Goal: Navigation & Orientation: Find specific page/section

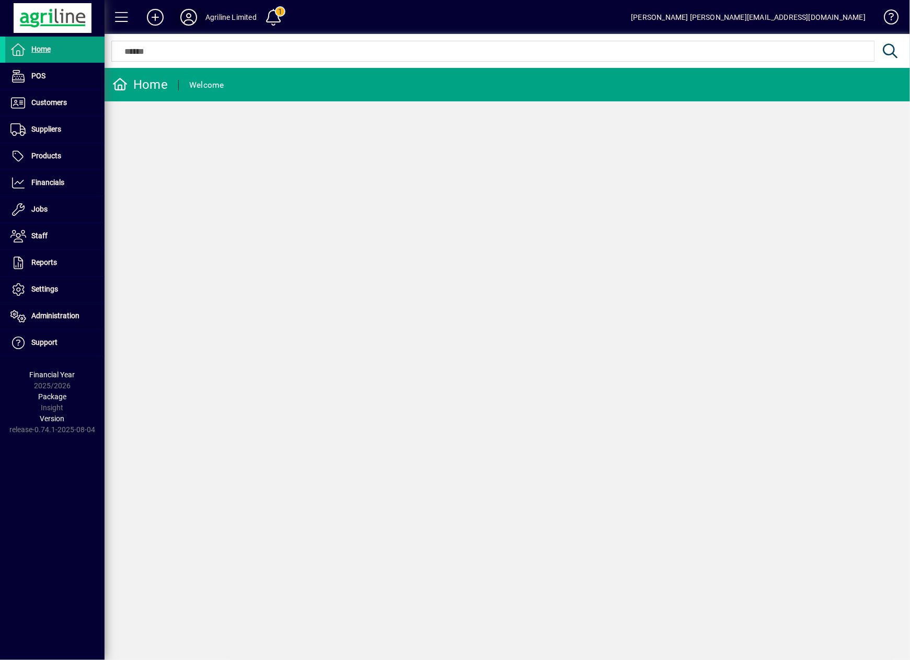
click at [181, 19] on icon at bounding box center [188, 17] width 21 height 17
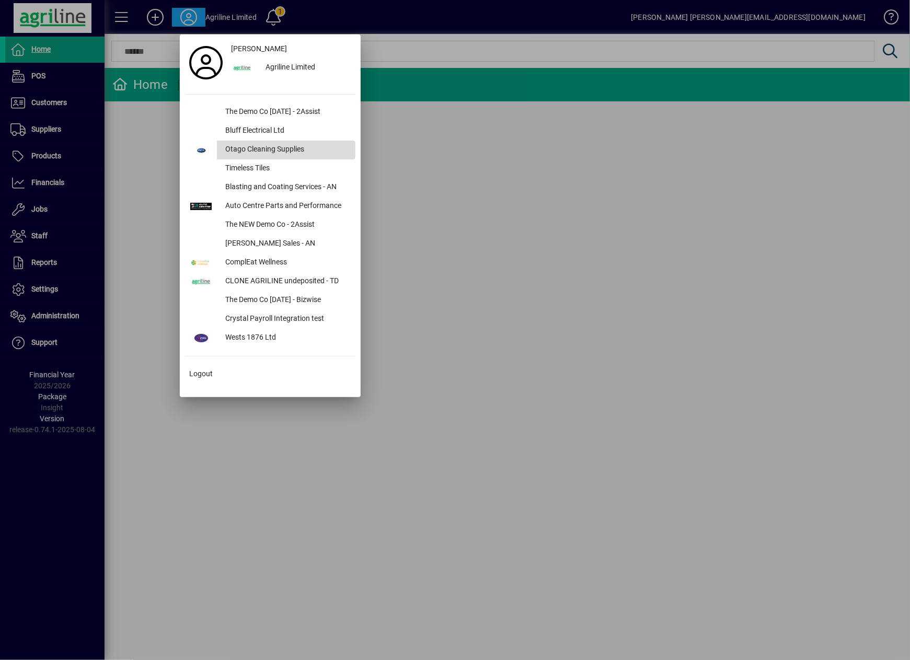
click at [239, 145] on div "Otago Cleaning Supplies" at bounding box center [286, 150] width 139 height 19
